Goal: Task Accomplishment & Management: Manage account settings

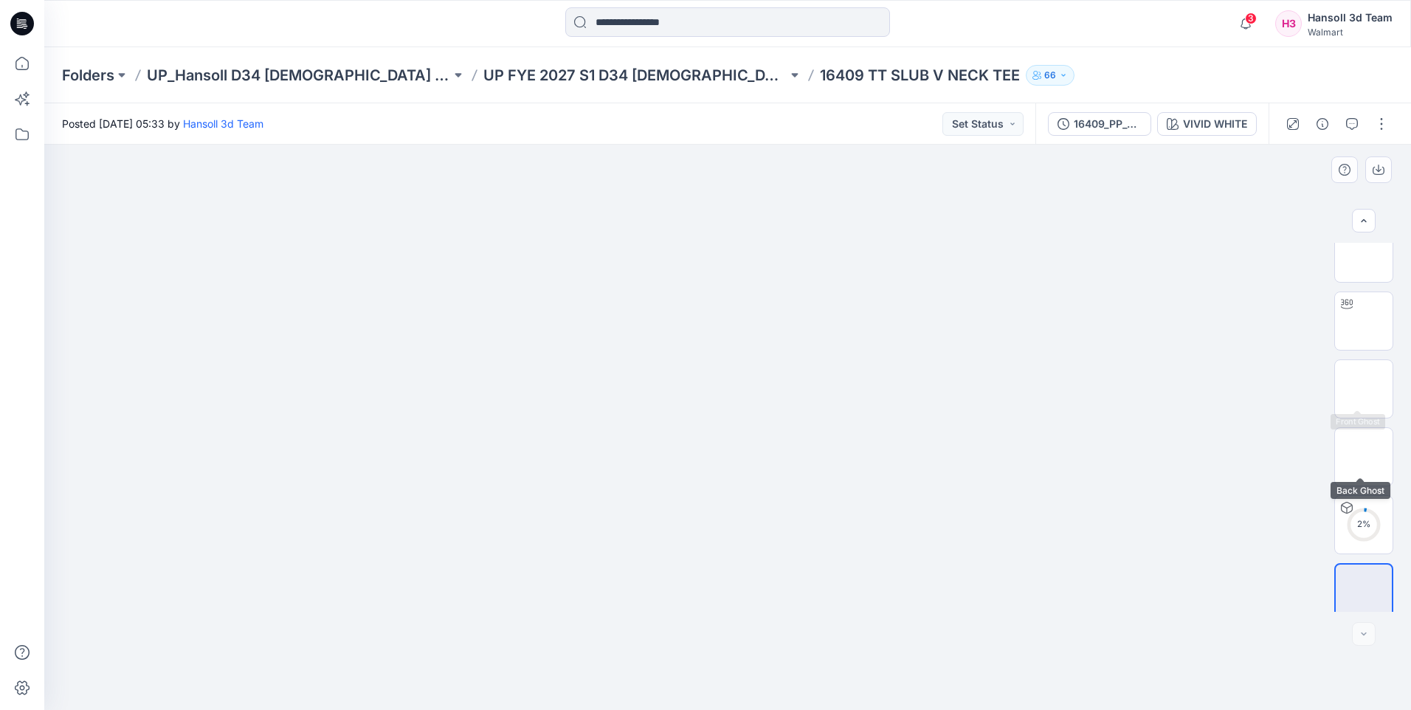
scroll to position [30, 0]
click at [1378, 119] on button "button" at bounding box center [1382, 124] width 24 height 24
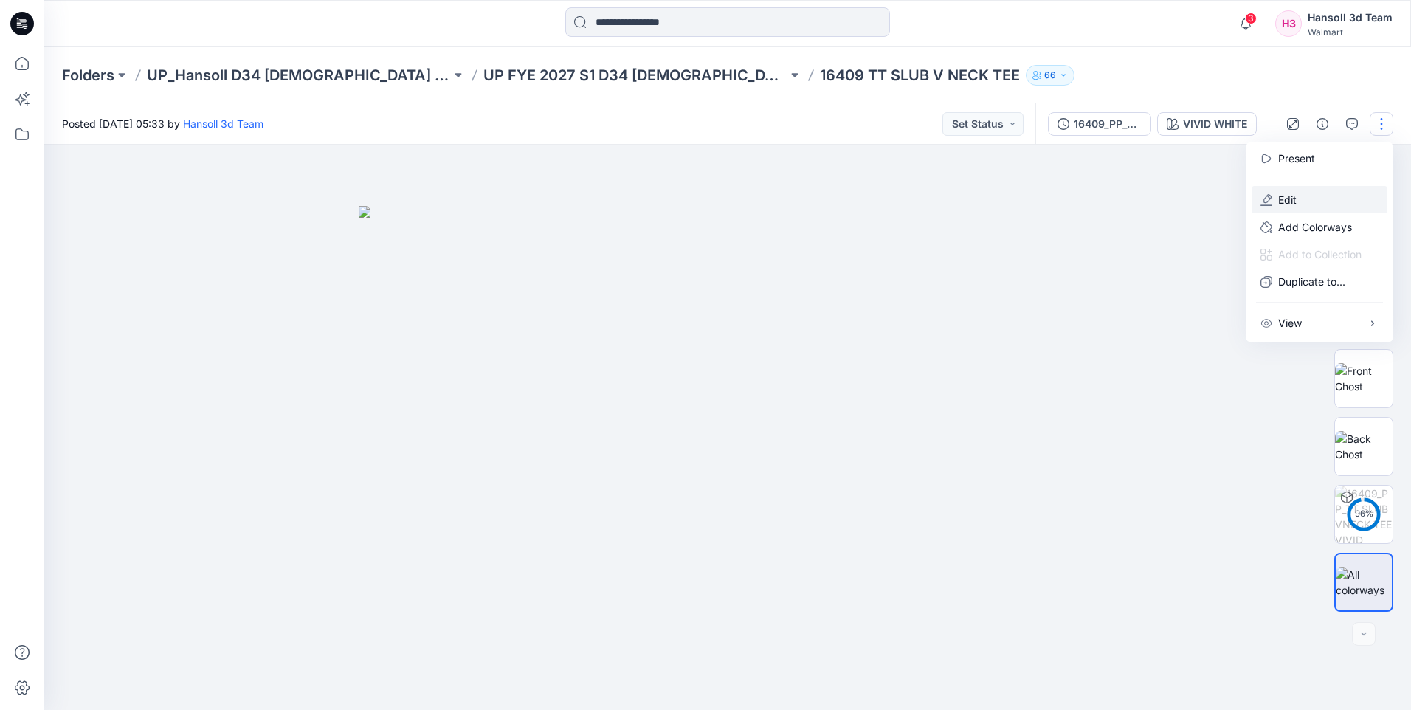
click at [1280, 208] on button "Edit" at bounding box center [1319, 199] width 136 height 27
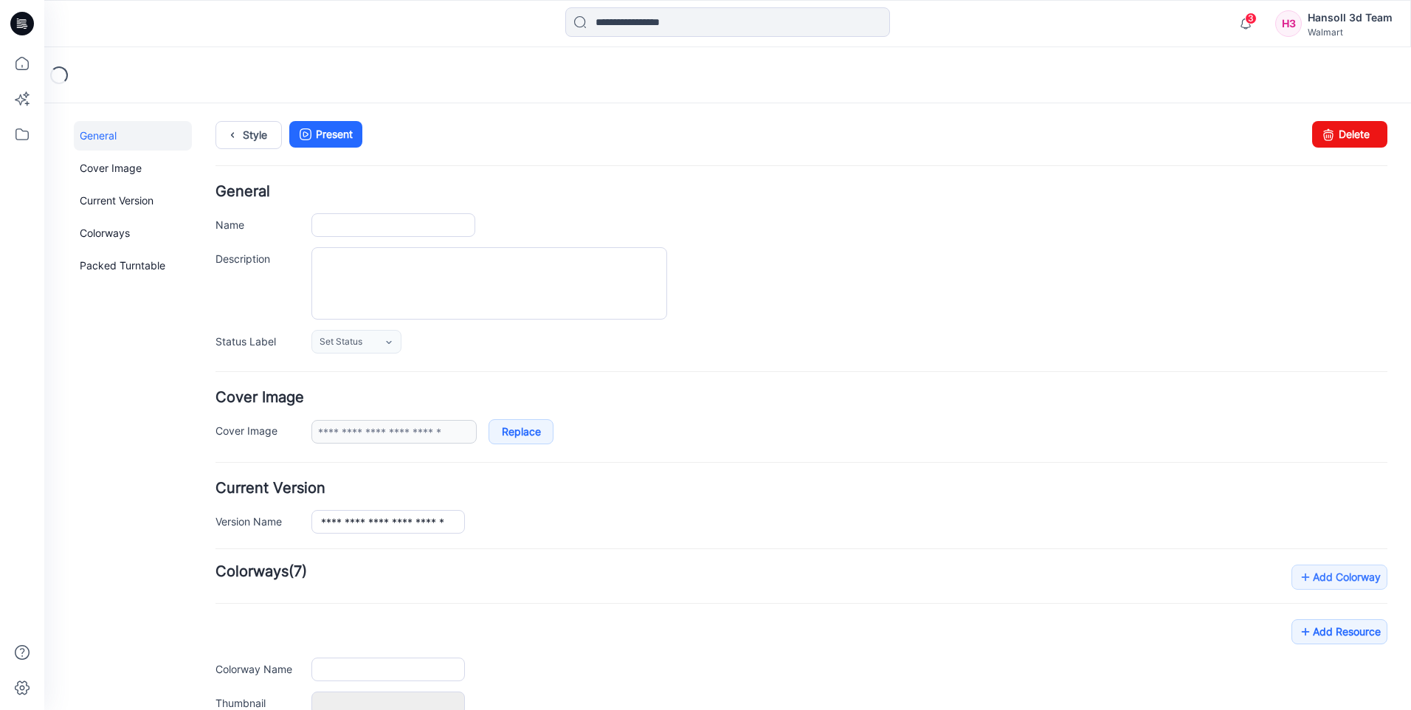
type input "**********"
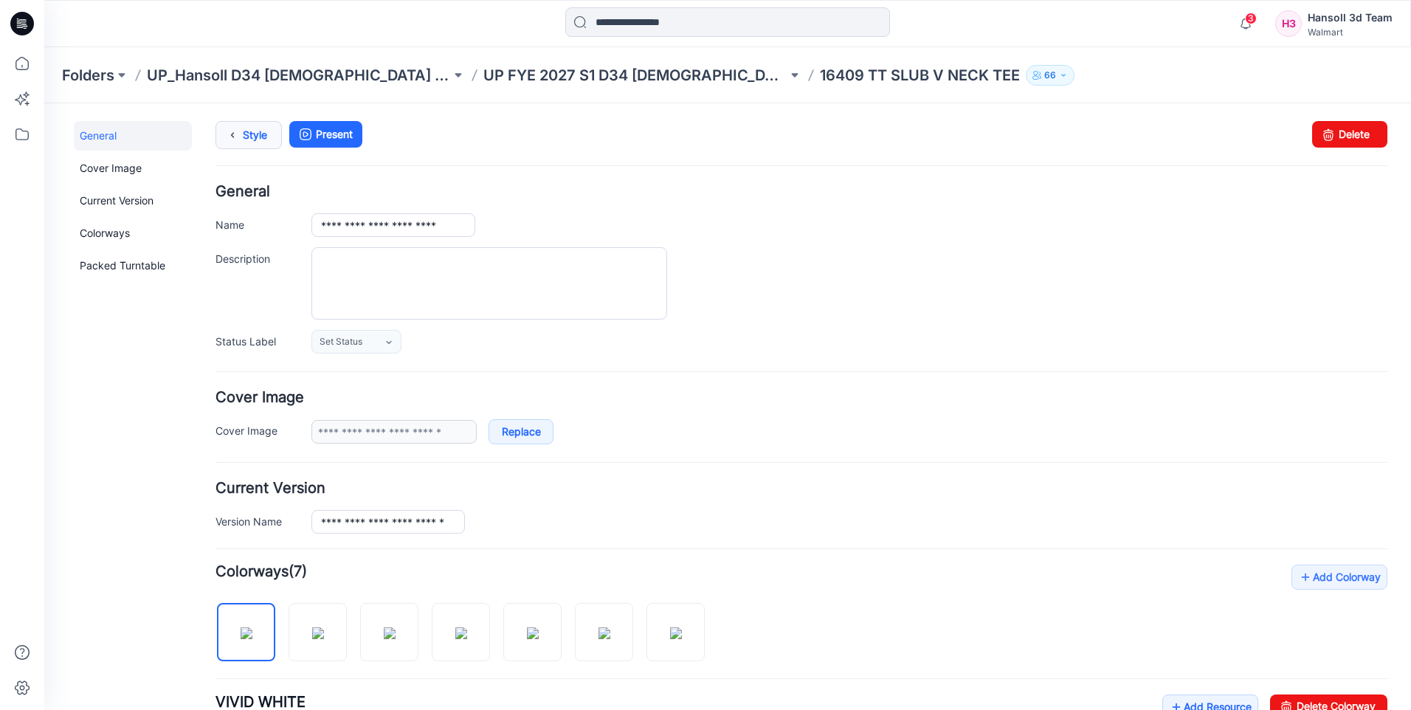
click at [239, 131] on icon at bounding box center [232, 135] width 21 height 27
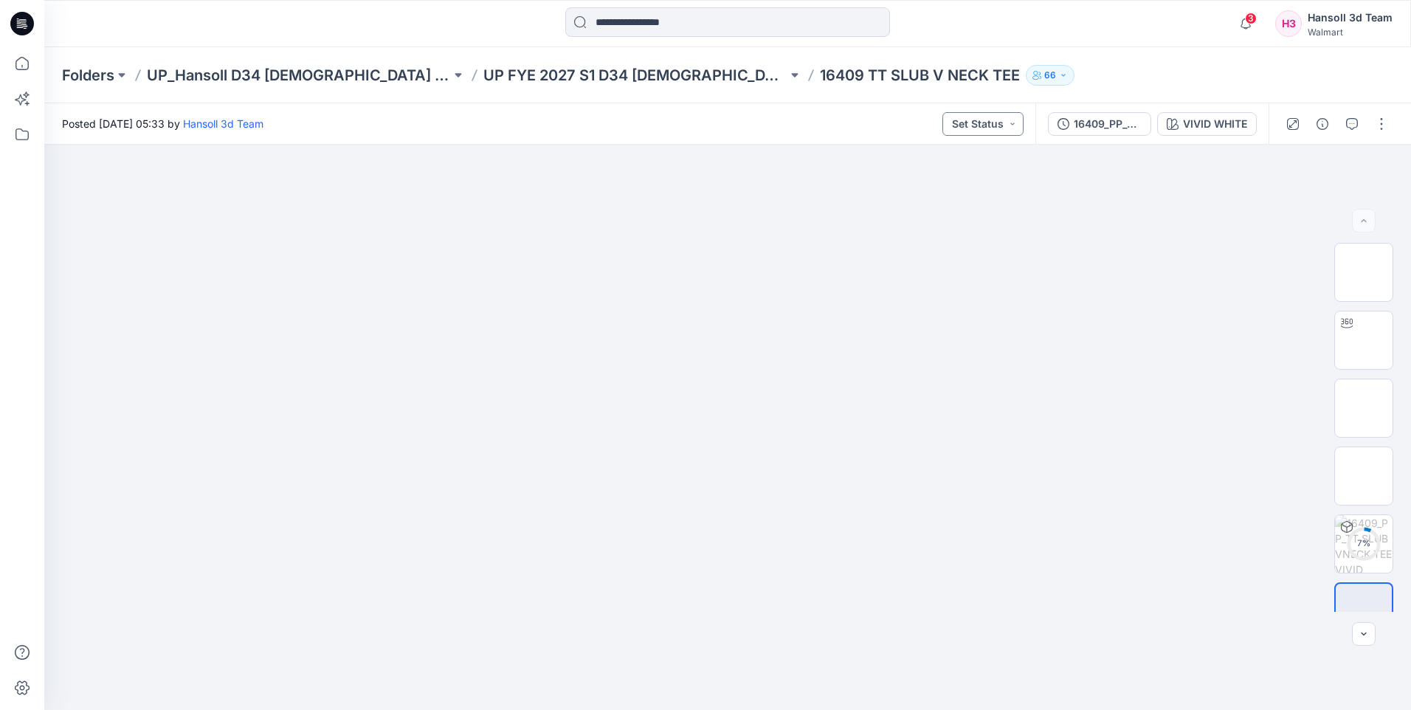
click at [998, 126] on button "Set Status" at bounding box center [982, 124] width 81 height 24
